Goal: Transaction & Acquisition: Purchase product/service

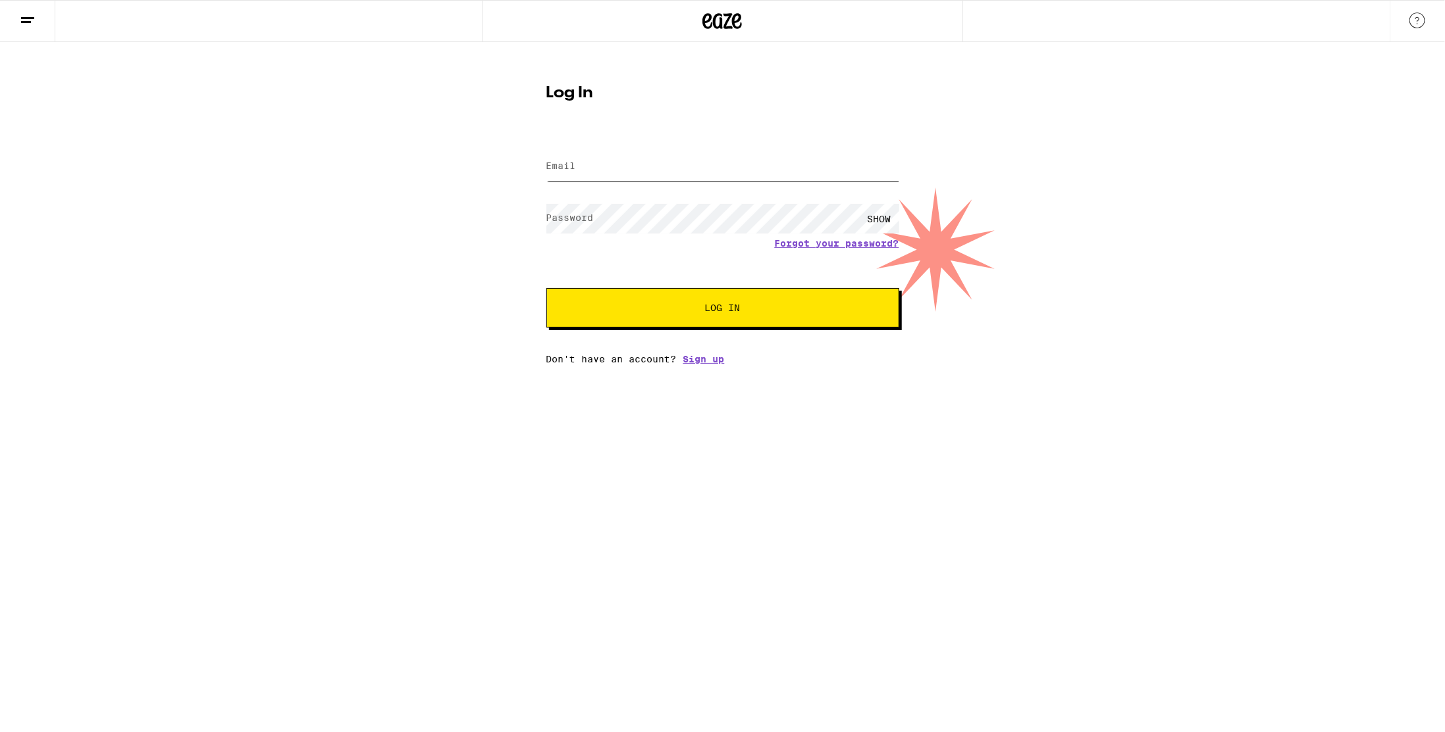
click at [649, 170] on input "Email" at bounding box center [722, 167] width 353 height 30
click at [0, 365] on com-1password-button at bounding box center [0, 365] width 0 height 0
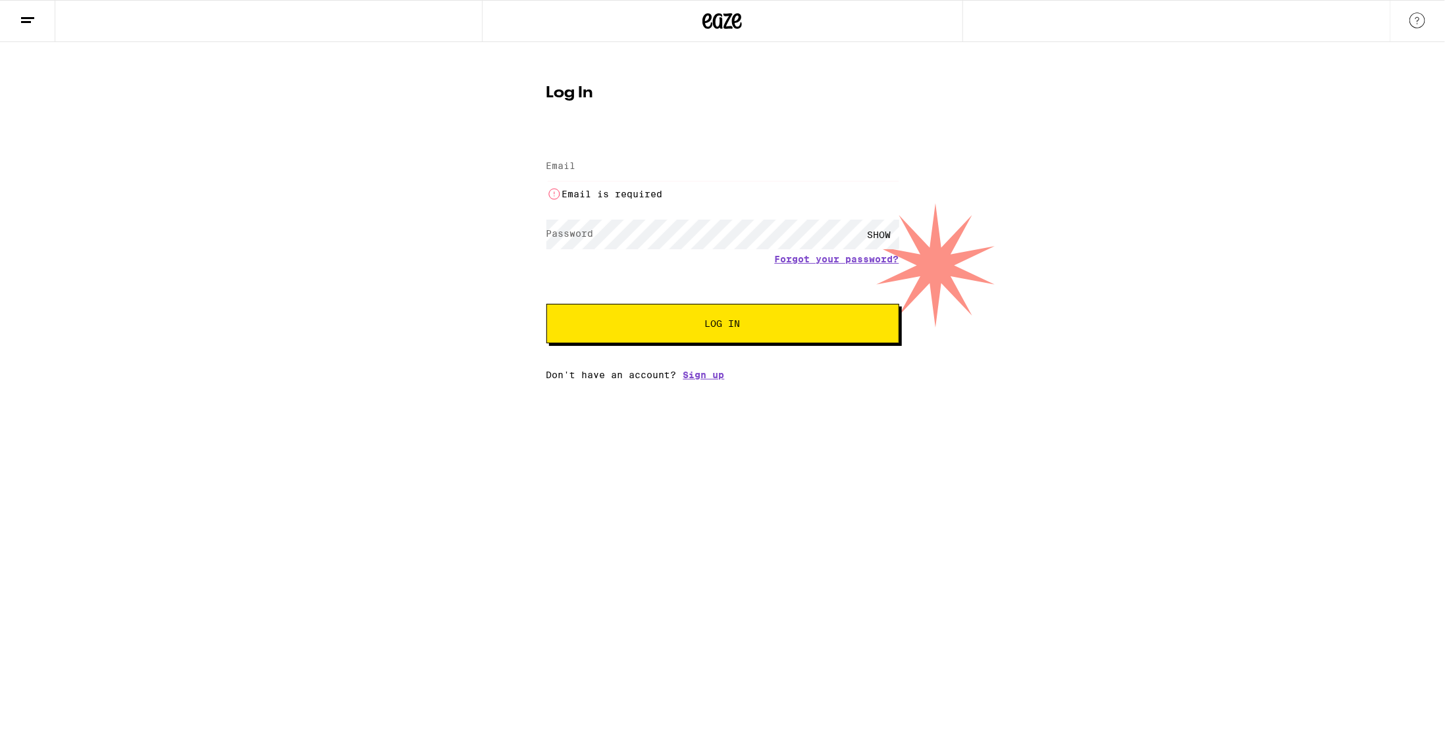
type input "[PERSON_NAME][EMAIL_ADDRESS][DOMAIN_NAME]"
